Goal: Information Seeking & Learning: Understand process/instructions

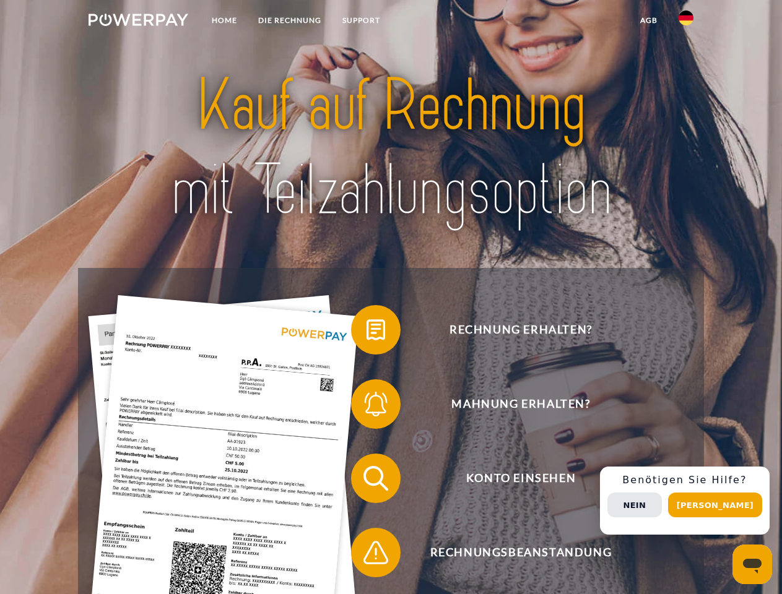
click at [138, 22] on img at bounding box center [138, 20] width 100 height 12
click at [686, 22] on img at bounding box center [685, 18] width 15 height 15
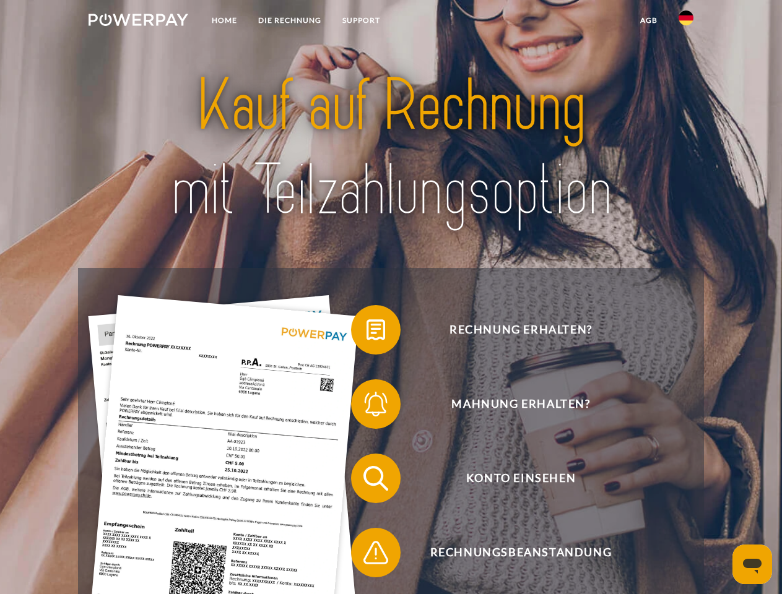
click at [648, 20] on link "agb" at bounding box center [648, 20] width 38 height 22
click at [366, 332] on span at bounding box center [357, 330] width 62 height 62
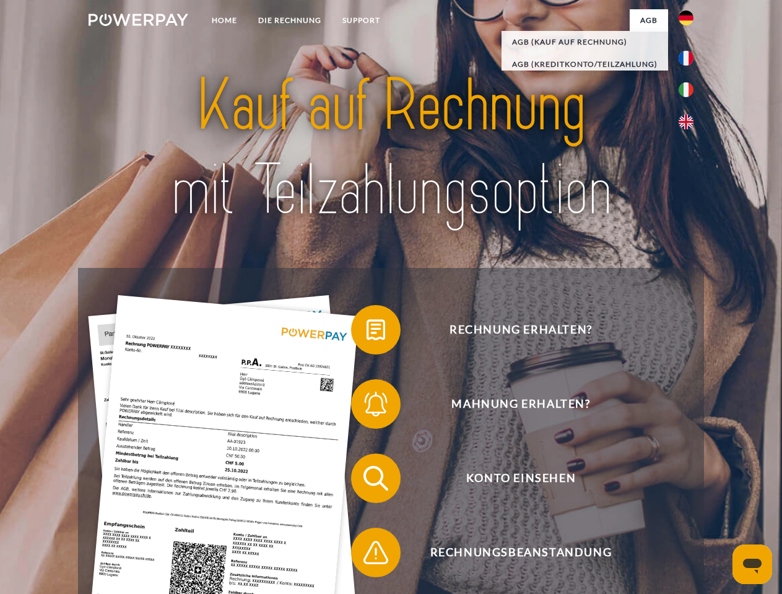
click at [366, 407] on span at bounding box center [357, 404] width 62 height 62
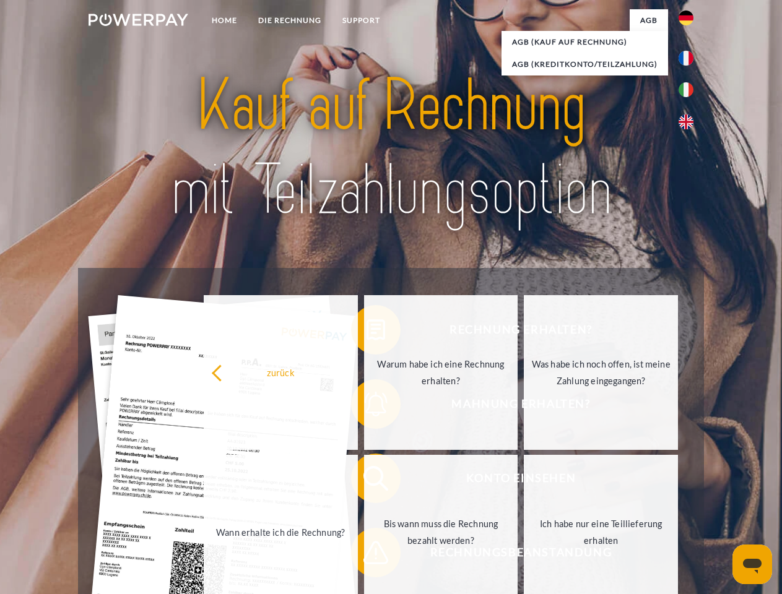
click at [366, 481] on link "Bis wann muss die Rechnung bezahlt werden?" at bounding box center [441, 532] width 154 height 155
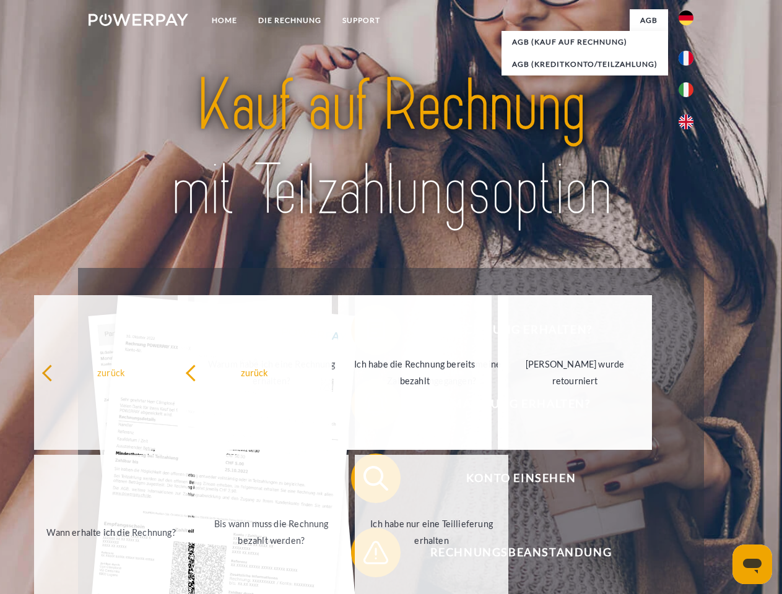
click at [366, 555] on link "Ich habe nur eine Teillieferung erhalten" at bounding box center [432, 532] width 154 height 155
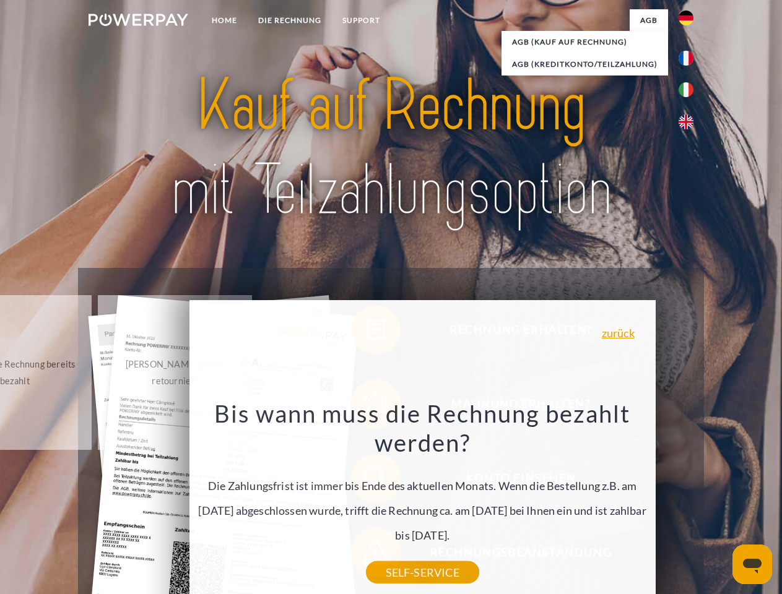
click at [689, 501] on div "Rechnung erhalten? Mahnung erhalten? Konto einsehen" at bounding box center [390, 515] width 625 height 495
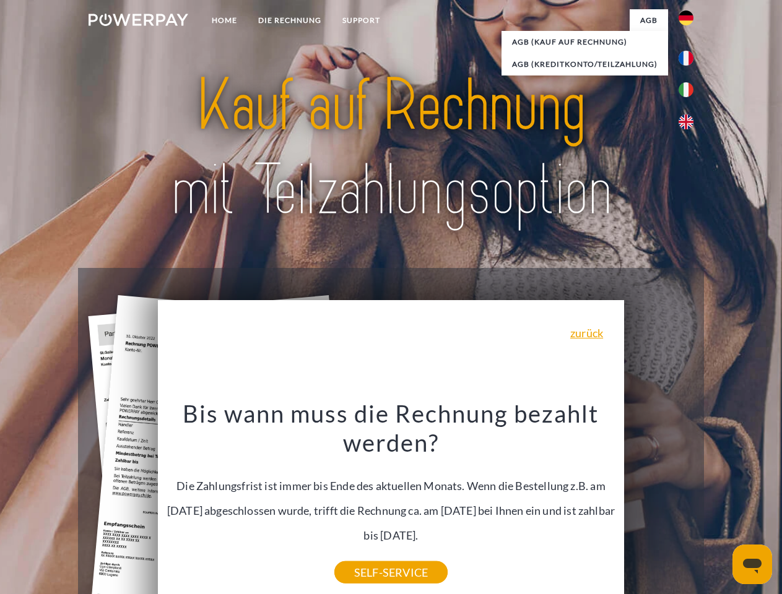
click at [658, 503] on span "Konto einsehen" at bounding box center [520, 479] width 303 height 50
click at [719, 505] on header "Home DIE RECHNUNG SUPPORT" at bounding box center [391, 427] width 782 height 855
